Goal: Navigation & Orientation: Find specific page/section

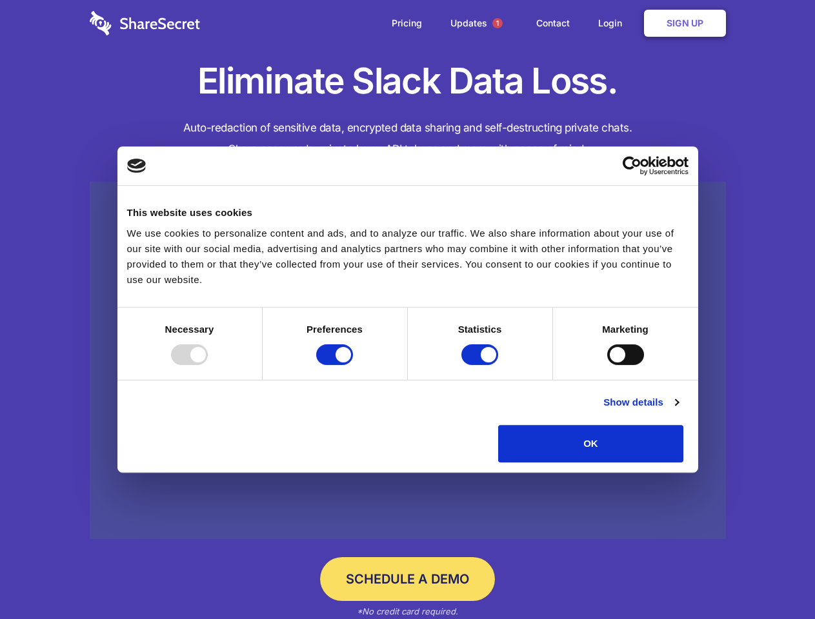
click at [208, 365] on div at bounding box center [189, 355] width 37 height 21
click at [353, 365] on input "Preferences" at bounding box center [334, 355] width 37 height 21
checkbox input "false"
click at [481, 365] on input "Statistics" at bounding box center [479, 355] width 37 height 21
checkbox input "false"
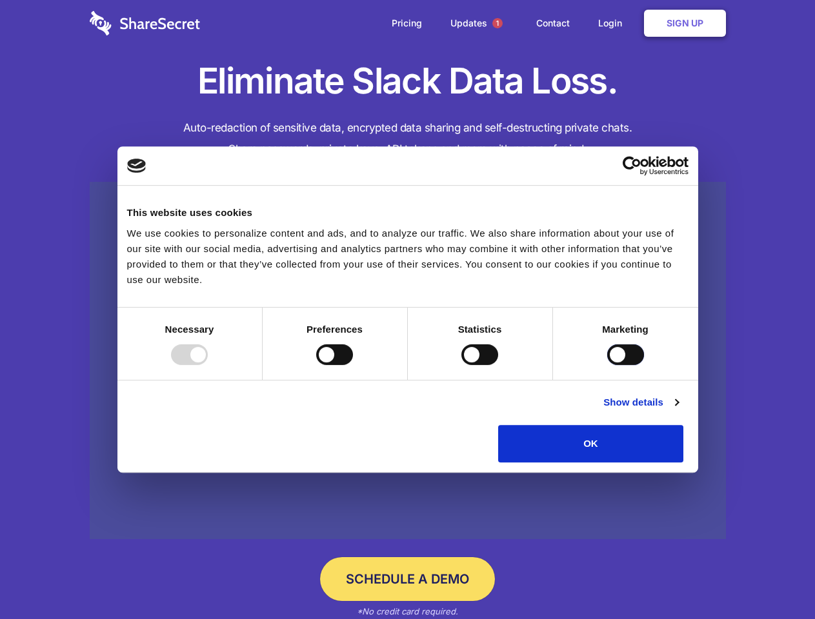
click at [607, 365] on input "Marketing" at bounding box center [625, 355] width 37 height 21
checkbox input "true"
click at [678, 410] on link "Show details" at bounding box center [640, 402] width 75 height 15
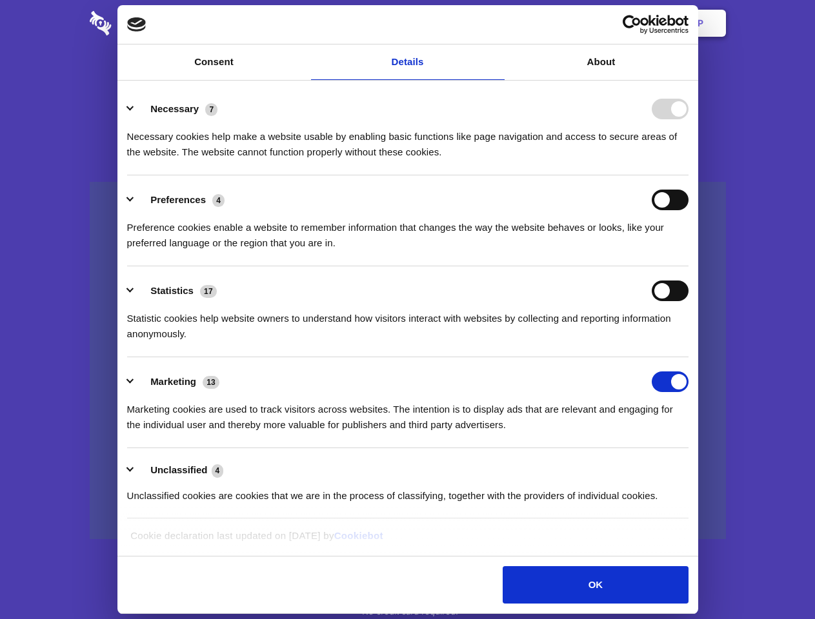
click at [688, 175] on li "Necessary 7 Necessary cookies help make a website usable by enabling basic func…" at bounding box center [407, 130] width 561 height 91
click at [497, 23] on span "1" at bounding box center [497, 23] width 10 height 10
